Goal: Find specific page/section: Find specific page/section

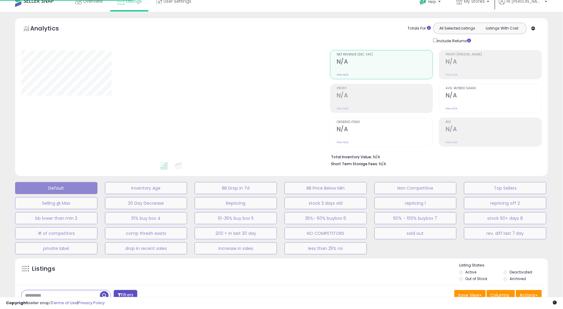
type input "**********"
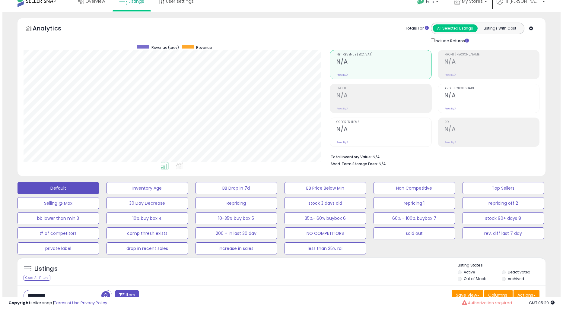
scroll to position [105, 0]
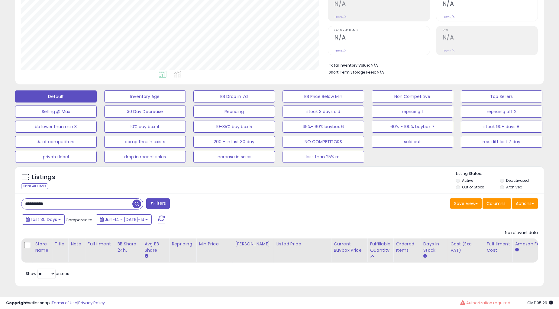
click at [71, 204] on input "**********" at bounding box center [76, 204] width 111 height 11
click at [72, 204] on input "**********" at bounding box center [85, 204] width 128 height 11
click at [158, 216] on span at bounding box center [161, 220] width 7 height 8
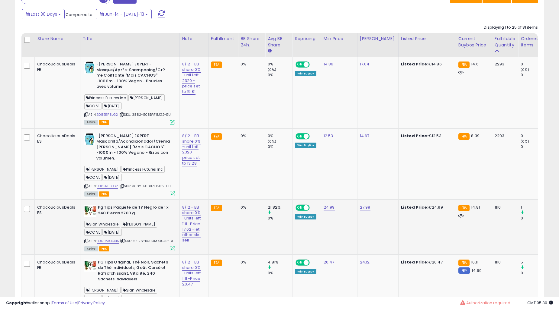
scroll to position [329, 0]
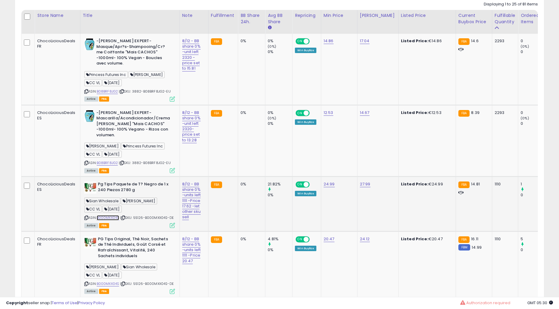
click at [111, 216] on link "B000MXX04S" at bounding box center [108, 218] width 23 height 5
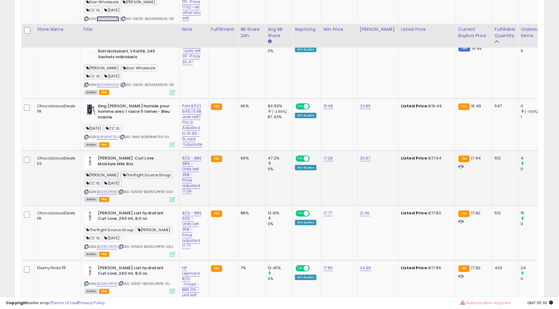
scroll to position [552, 0]
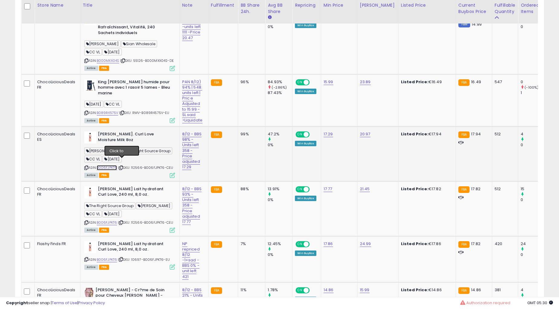
click at [113, 165] on link "B006FJPKT6" at bounding box center [107, 167] width 21 height 5
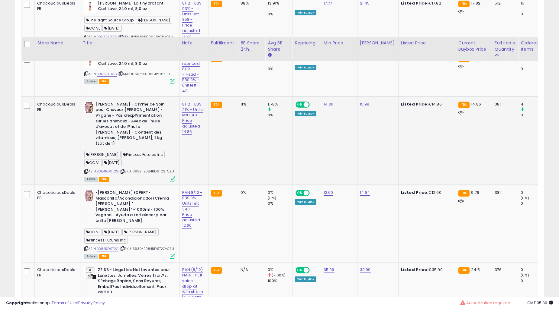
scroll to position [776, 0]
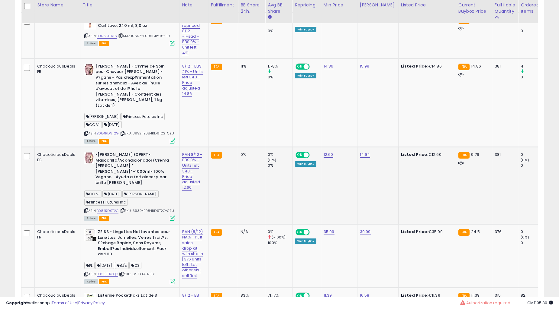
click at [109, 189] on div "ASIN: B084RD9T2G | SKU: 3932-B084RD9T2G-CEU Active FBA" at bounding box center [129, 186] width 91 height 68
click at [110, 209] on link "B084RD9T2G" at bounding box center [108, 211] width 22 height 5
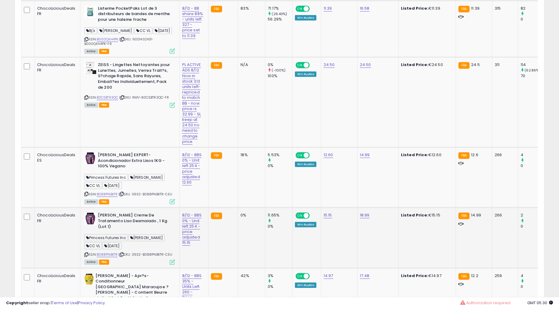
scroll to position [1111, 0]
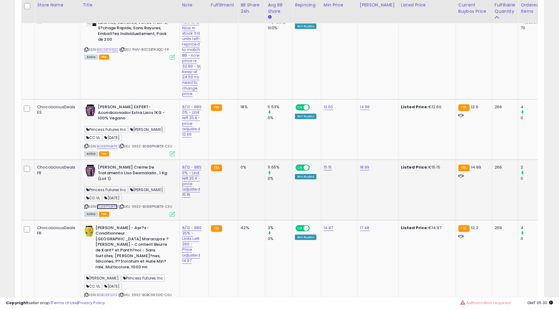
click at [110, 204] on link "B088PNBKTR" at bounding box center [107, 206] width 21 height 5
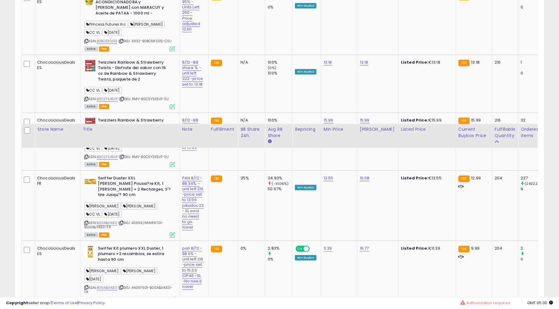
scroll to position [1559, 0]
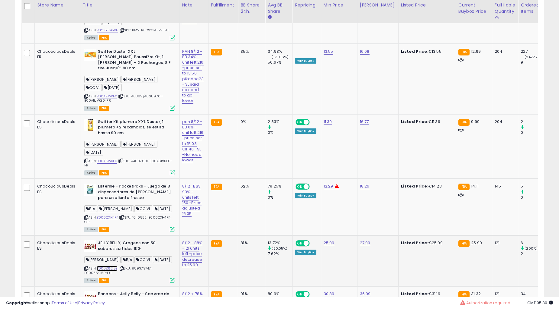
click at [111, 266] on link "B000Z62I5E" at bounding box center [107, 268] width 21 height 5
